Goal: Complete application form

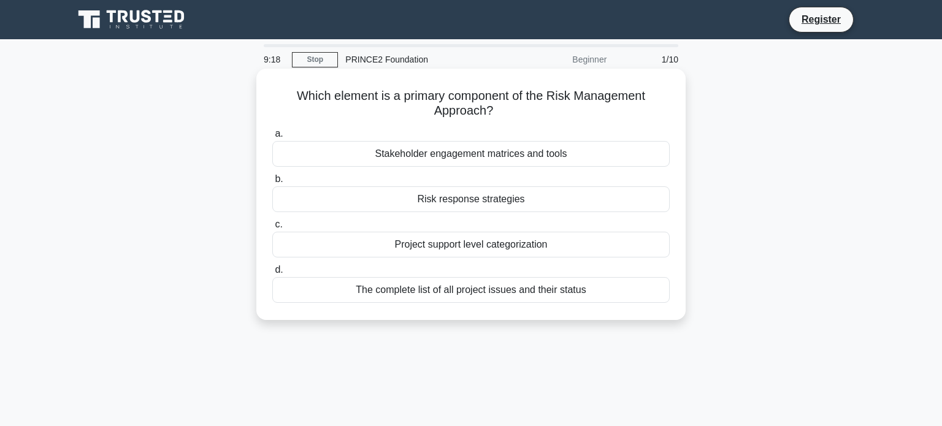
click at [435, 201] on div "Risk response strategies" at bounding box center [470, 199] width 397 height 26
click at [272, 183] on input "b. Risk response strategies" at bounding box center [272, 179] width 0 height 8
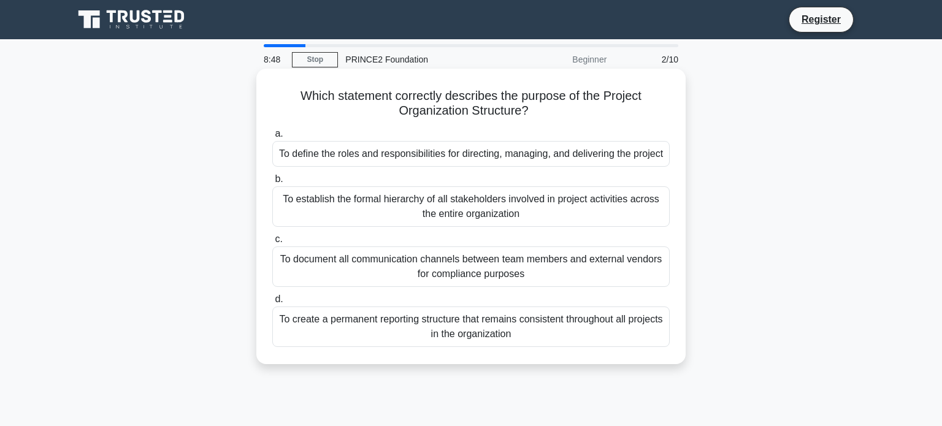
click at [371, 151] on div "To define the roles and responsibilities for directing, managing, and deliverin…" at bounding box center [470, 154] width 397 height 26
click at [272, 138] on input "a. To define the roles and responsibilities for directing, managing, and delive…" at bounding box center [272, 134] width 0 height 8
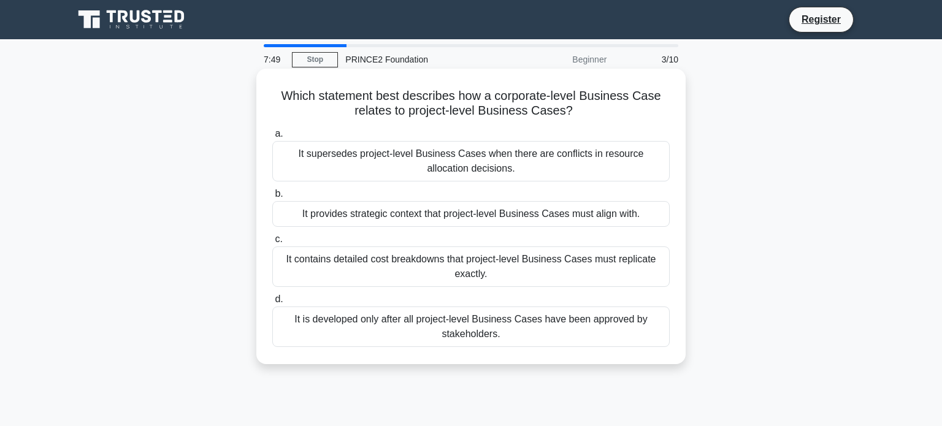
click at [333, 211] on div "It provides strategic context that project-level Business Cases must align with." at bounding box center [470, 214] width 397 height 26
click at [272, 198] on input "b. It provides strategic context that project-level Business Cases must align w…" at bounding box center [272, 194] width 0 height 8
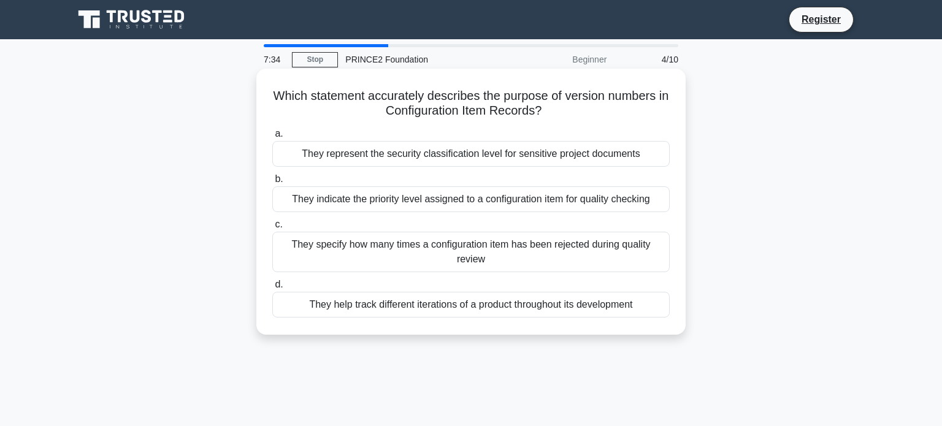
click at [436, 307] on div "They help track different iterations of a product throughout its development" at bounding box center [470, 305] width 397 height 26
click at [272, 289] on input "d. They help track different iterations of a product throughout its development" at bounding box center [272, 285] width 0 height 8
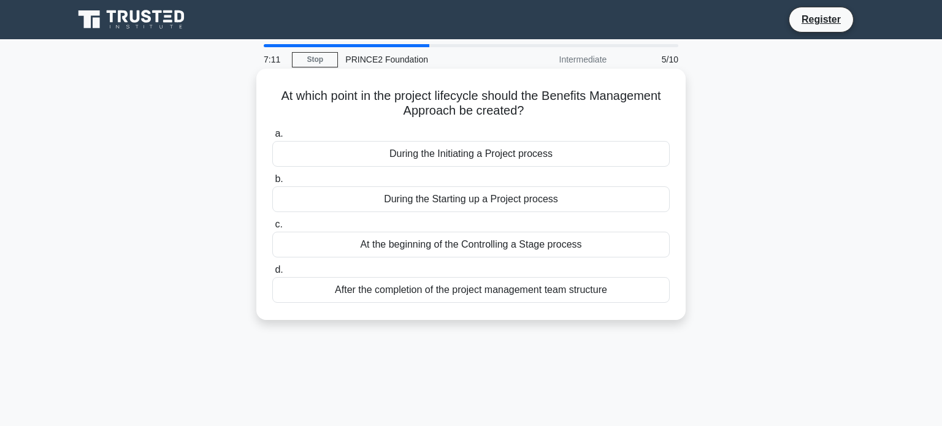
click at [463, 156] on div "During the Initiating a Project process" at bounding box center [470, 154] width 397 height 26
click at [272, 138] on input "a. During the Initiating a Project process" at bounding box center [272, 134] width 0 height 8
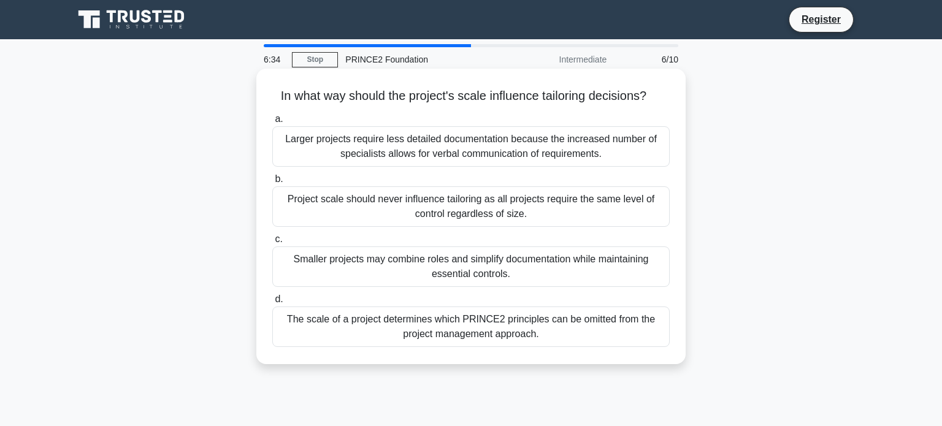
click at [444, 261] on div "Smaller projects may combine roles and simplify documentation while maintaining…" at bounding box center [470, 266] width 397 height 40
click at [272, 243] on input "c. Smaller projects may combine roles and simplify documentation while maintain…" at bounding box center [272, 239] width 0 height 8
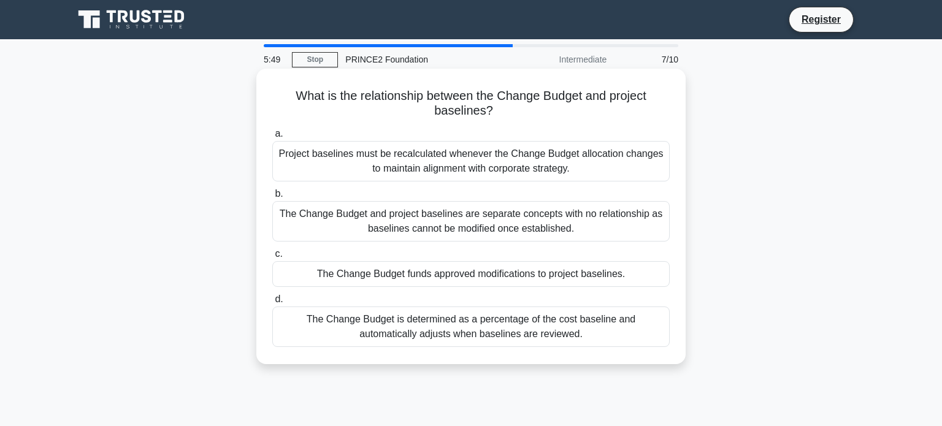
click at [409, 162] on div "Project baselines must be recalculated whenever the Change Budget allocation ch…" at bounding box center [470, 161] width 397 height 40
click at [272, 138] on input "a. Project baselines must be recalculated whenever the Change Budget allocation…" at bounding box center [272, 134] width 0 height 8
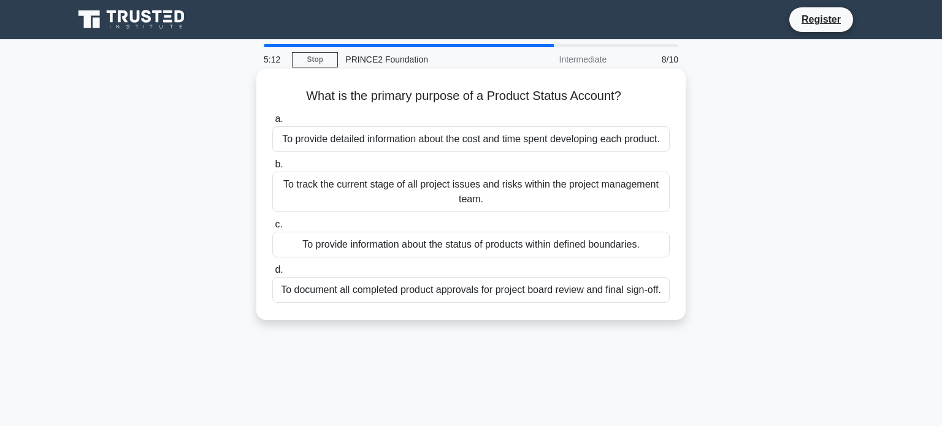
click at [478, 249] on div "To provide information about the status of products within defined boundaries." at bounding box center [470, 245] width 397 height 26
click at [272, 229] on input "c. To provide information about the status of products within defined boundarie…" at bounding box center [272, 225] width 0 height 8
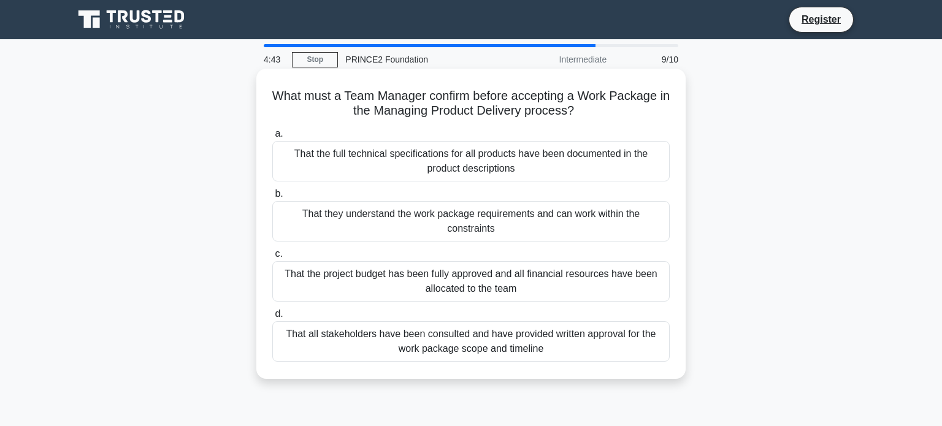
click at [397, 341] on div "That all stakeholders have been consulted and have provided written approval fo…" at bounding box center [470, 341] width 397 height 40
click at [272, 318] on input "d. That all stakeholders have been consulted and have provided written approval…" at bounding box center [272, 314] width 0 height 8
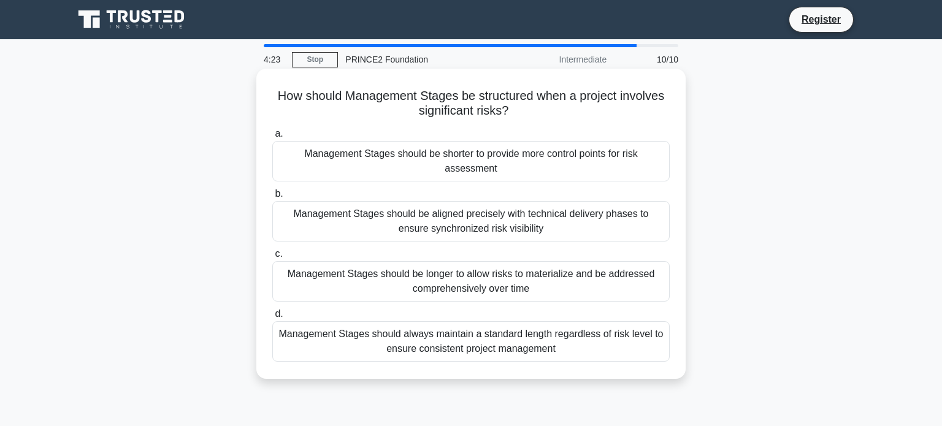
click at [466, 163] on div "Management Stages should be shorter to provide more control points for risk ass…" at bounding box center [470, 161] width 397 height 40
click at [272, 138] on input "a. Management Stages should be shorter to provide more control points for risk …" at bounding box center [272, 134] width 0 height 8
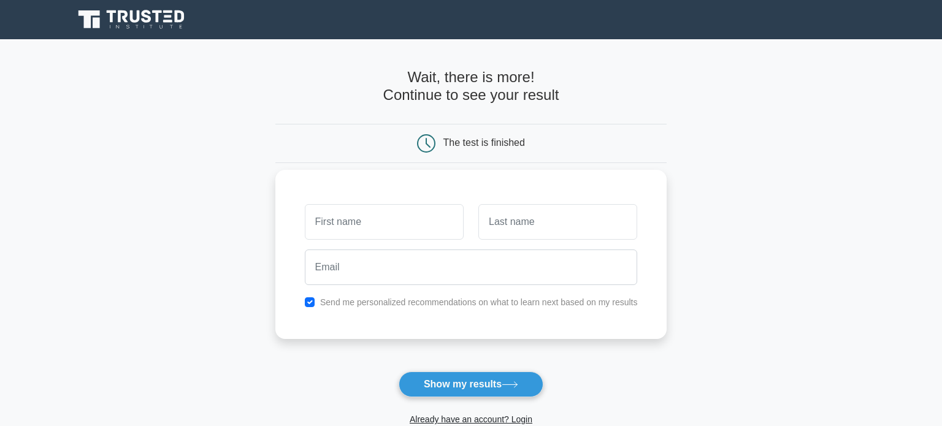
click at [359, 217] on input "text" at bounding box center [384, 222] width 159 height 36
click at [311, 300] on input "checkbox" at bounding box center [310, 302] width 10 height 10
checkbox input "false"
click at [348, 223] on input "text" at bounding box center [384, 222] width 159 height 36
type input "[PERSON_NAME]"
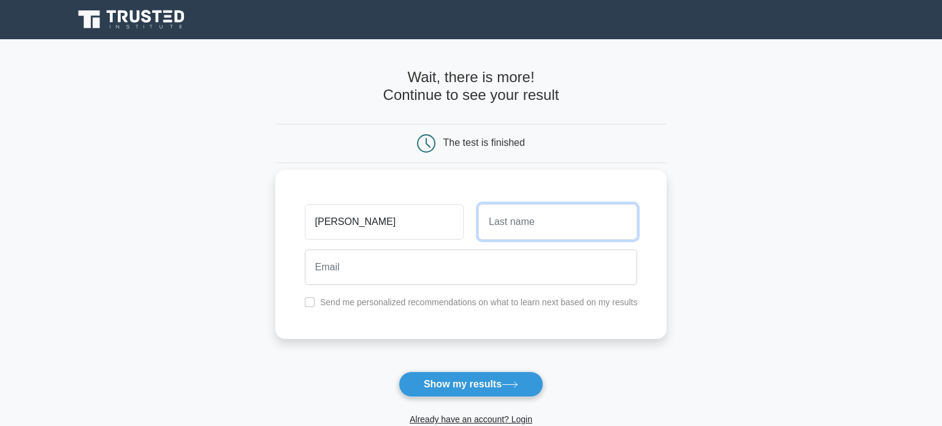
type input "a"
type input "[PERSON_NAME]"
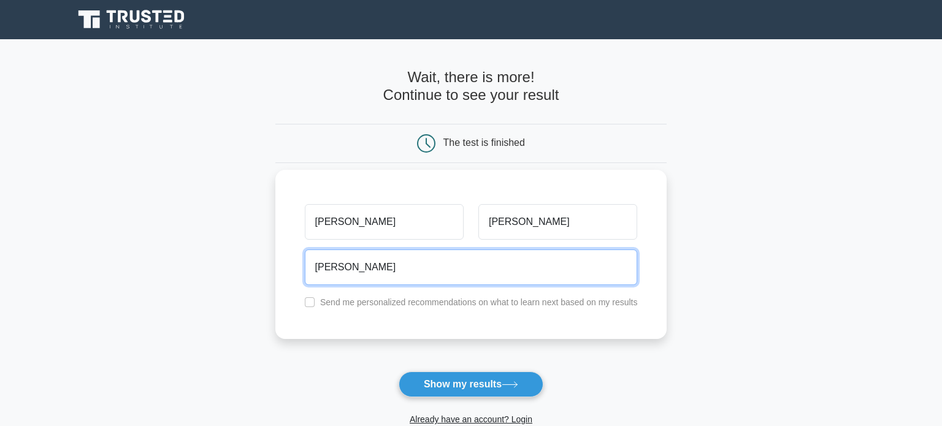
type input "[EMAIL_ADDRESS][DOMAIN_NAME]"
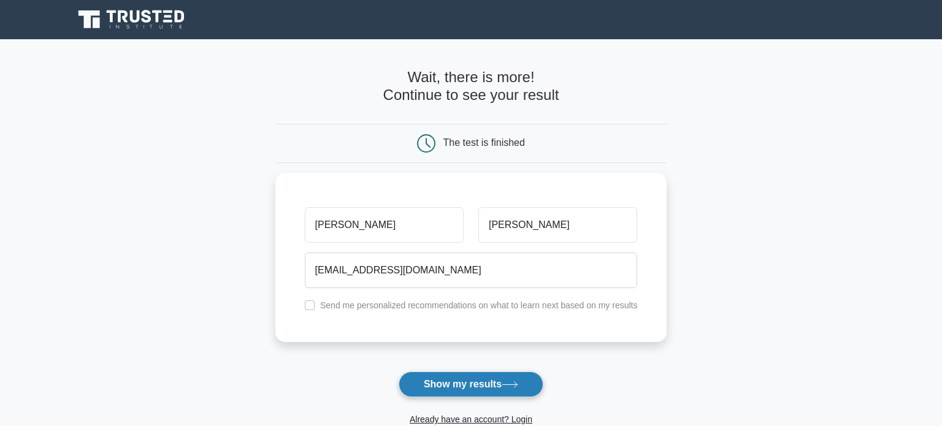
click at [458, 376] on button "Show my results" at bounding box center [470, 384] width 145 height 26
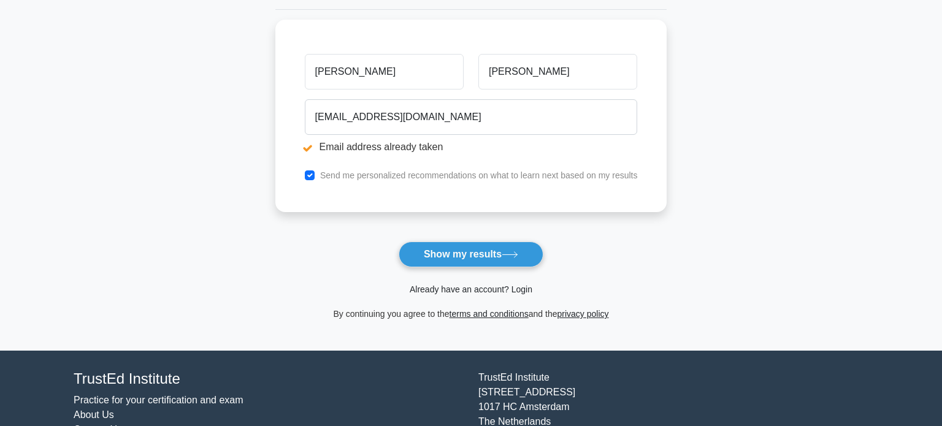
scroll to position [200, 0]
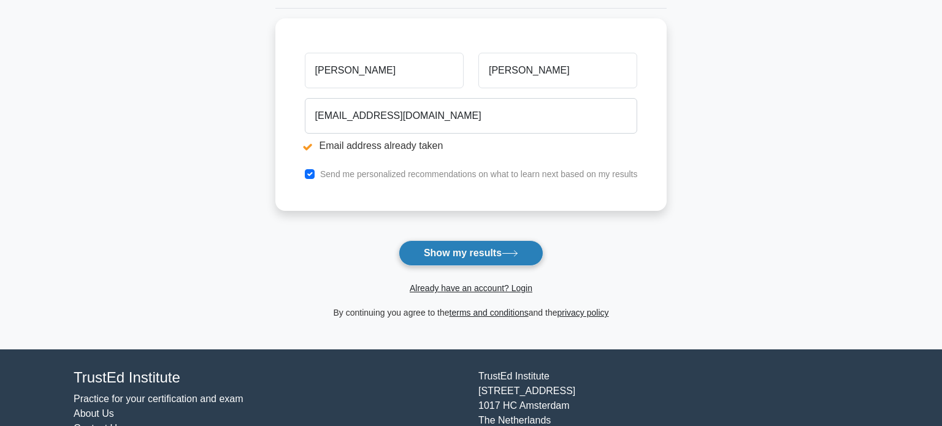
click at [430, 259] on button "Show my results" at bounding box center [470, 253] width 145 height 26
